Goal: Task Accomplishment & Management: Use online tool/utility

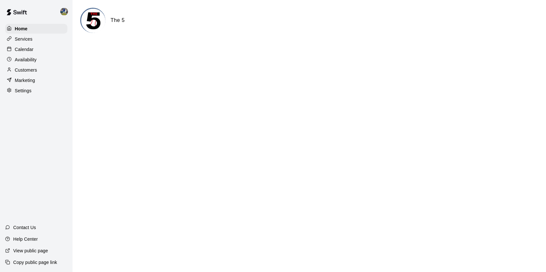
click at [39, 67] on div "Customers" at bounding box center [36, 70] width 62 height 10
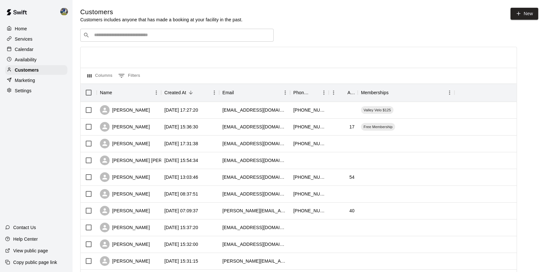
click at [191, 32] on input "Search customers by name or email" at bounding box center [181, 35] width 179 height 6
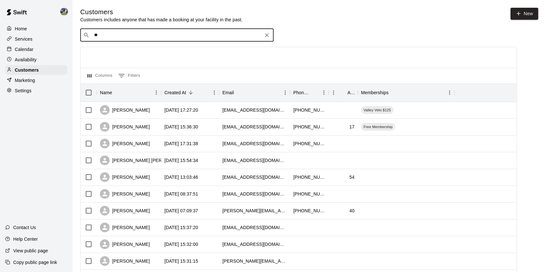
type input "***"
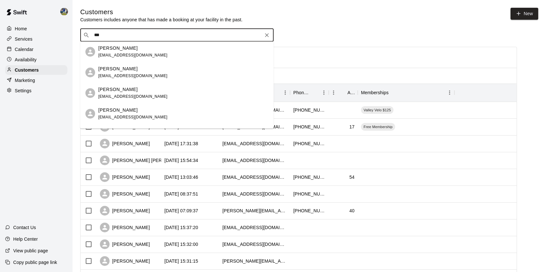
click at [265, 33] on icon "Clear" at bounding box center [267, 35] width 6 height 6
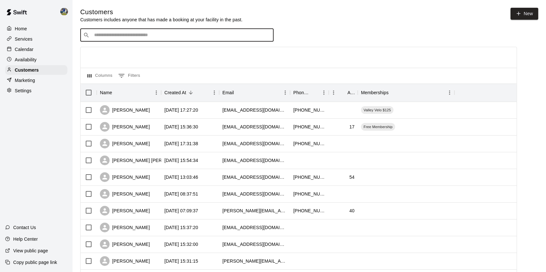
click at [48, 46] on div "Calendar" at bounding box center [36, 49] width 62 height 10
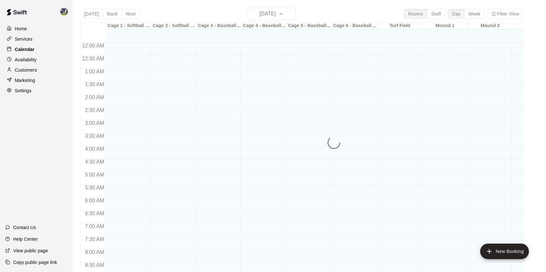
scroll to position [332, 0]
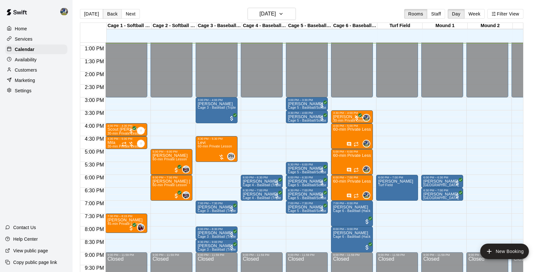
click at [114, 10] on button "Back" at bounding box center [112, 14] width 19 height 10
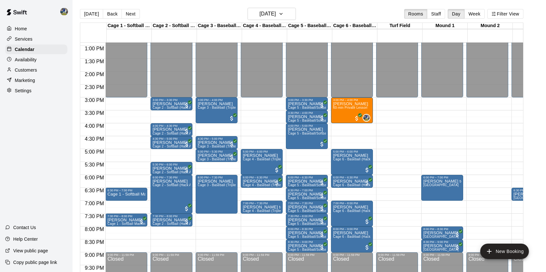
scroll to position [1, 0]
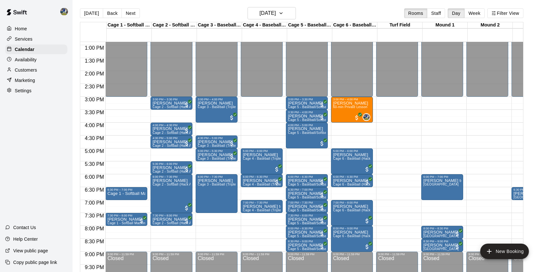
click at [43, 40] on div "Services" at bounding box center [36, 39] width 62 height 10
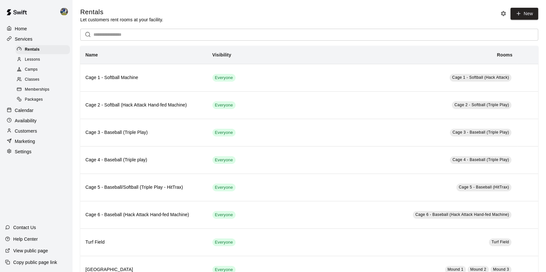
click at [42, 86] on span "Memberships" at bounding box center [37, 89] width 24 height 6
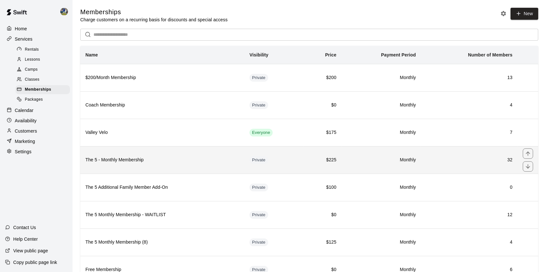
click at [168, 173] on th "The 5 - Monthly Membership" at bounding box center [162, 159] width 164 height 27
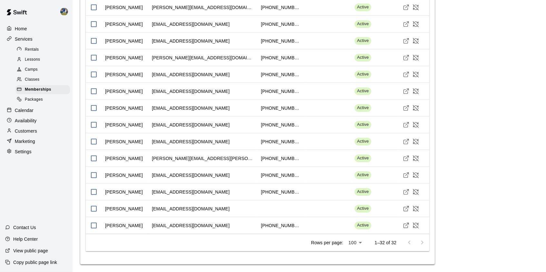
scroll to position [1155, 0]
click at [44, 98] on div "Packages" at bounding box center [42, 99] width 54 height 9
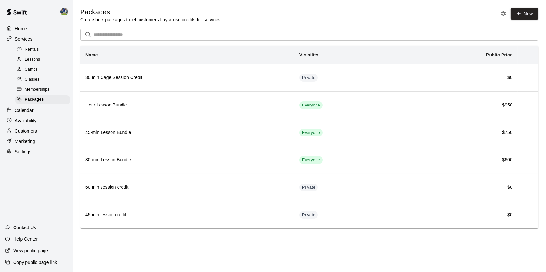
click at [34, 86] on span "Memberships" at bounding box center [37, 89] width 24 height 6
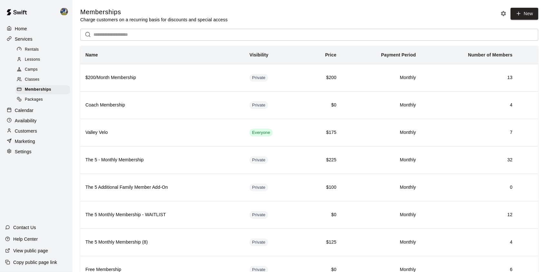
click at [40, 108] on div "Calendar" at bounding box center [36, 110] width 62 height 10
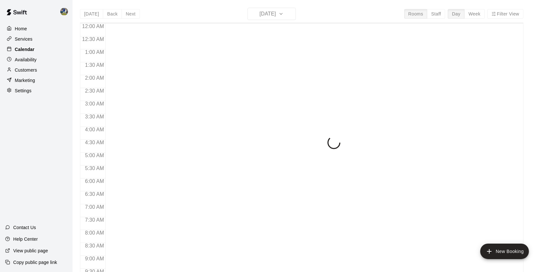
scroll to position [340, 0]
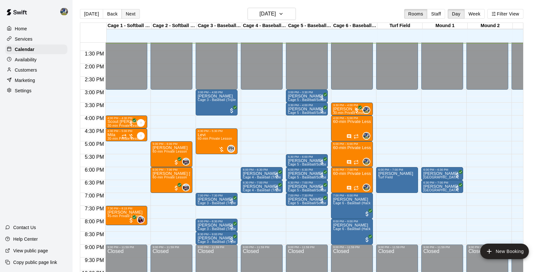
click at [134, 15] on button "Next" at bounding box center [131, 14] width 18 height 10
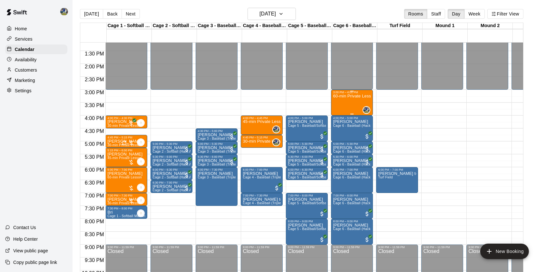
click at [353, 104] on div "60-min Private Lesson" at bounding box center [352, 230] width 38 height 272
click at [341, 102] on icon "edit" at bounding box center [340, 101] width 6 height 6
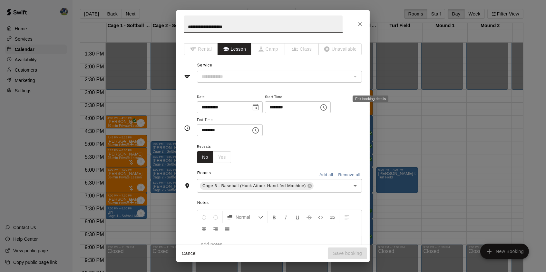
type input "**********"
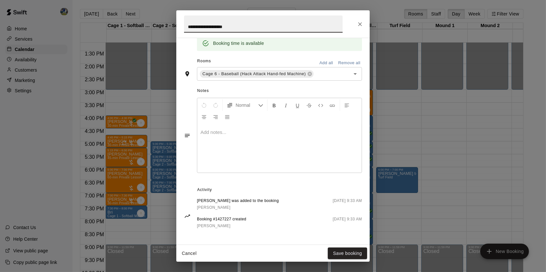
scroll to position [136, 0]
click at [357, 21] on icon "Close" at bounding box center [360, 24] width 6 height 6
